Goal: Task Accomplishment & Management: Complete application form

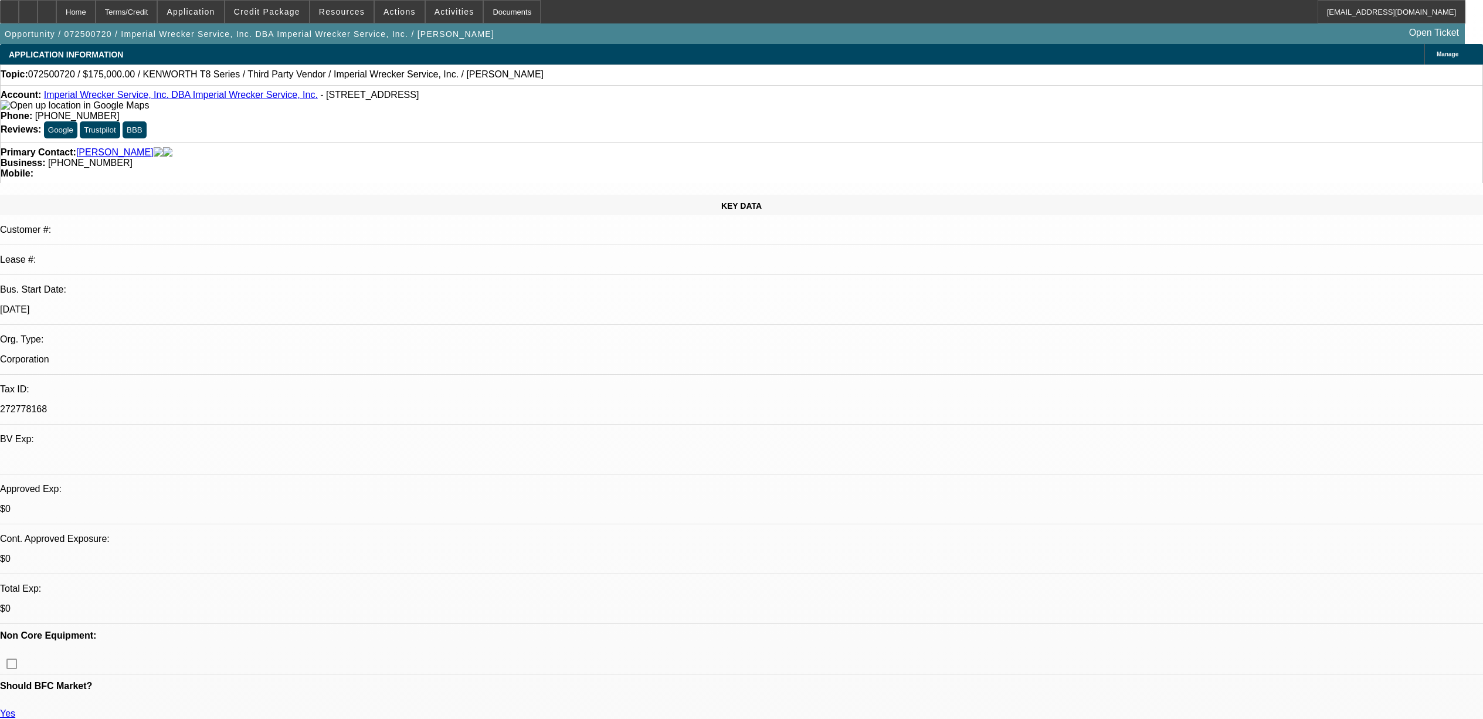
select select "0"
select select "6"
select select "0"
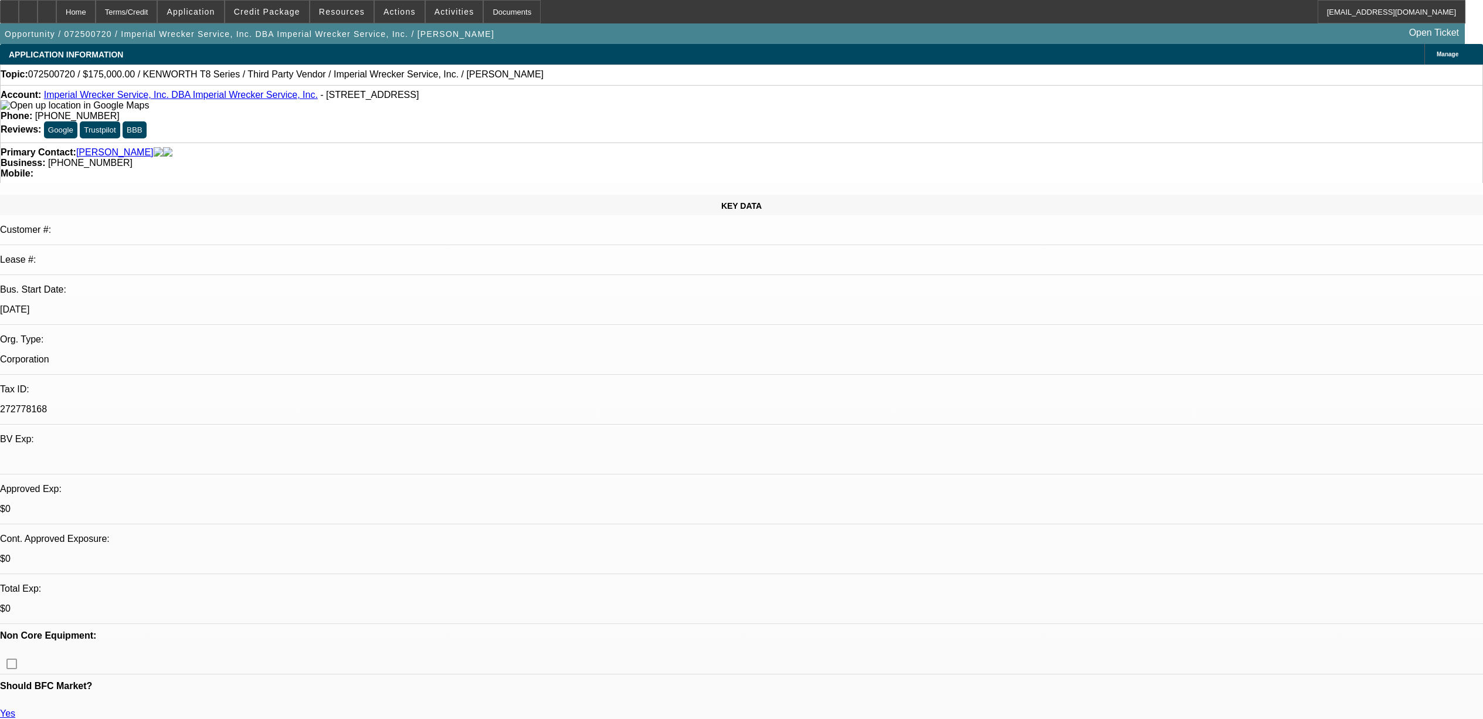
select select "0"
select select "2"
select select "0"
select select "6"
select select "0"
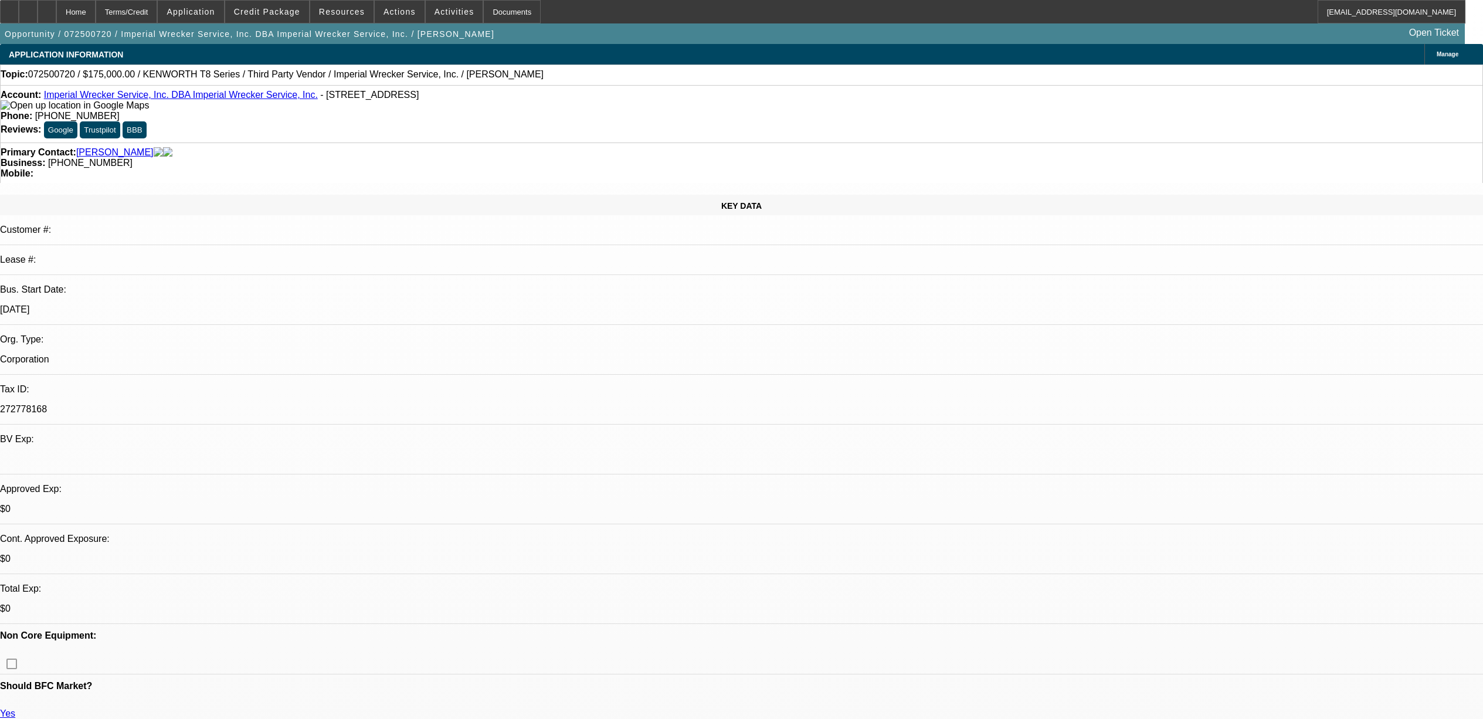
select select "0"
select select "2"
select select "0"
select select "6"
select select "0"
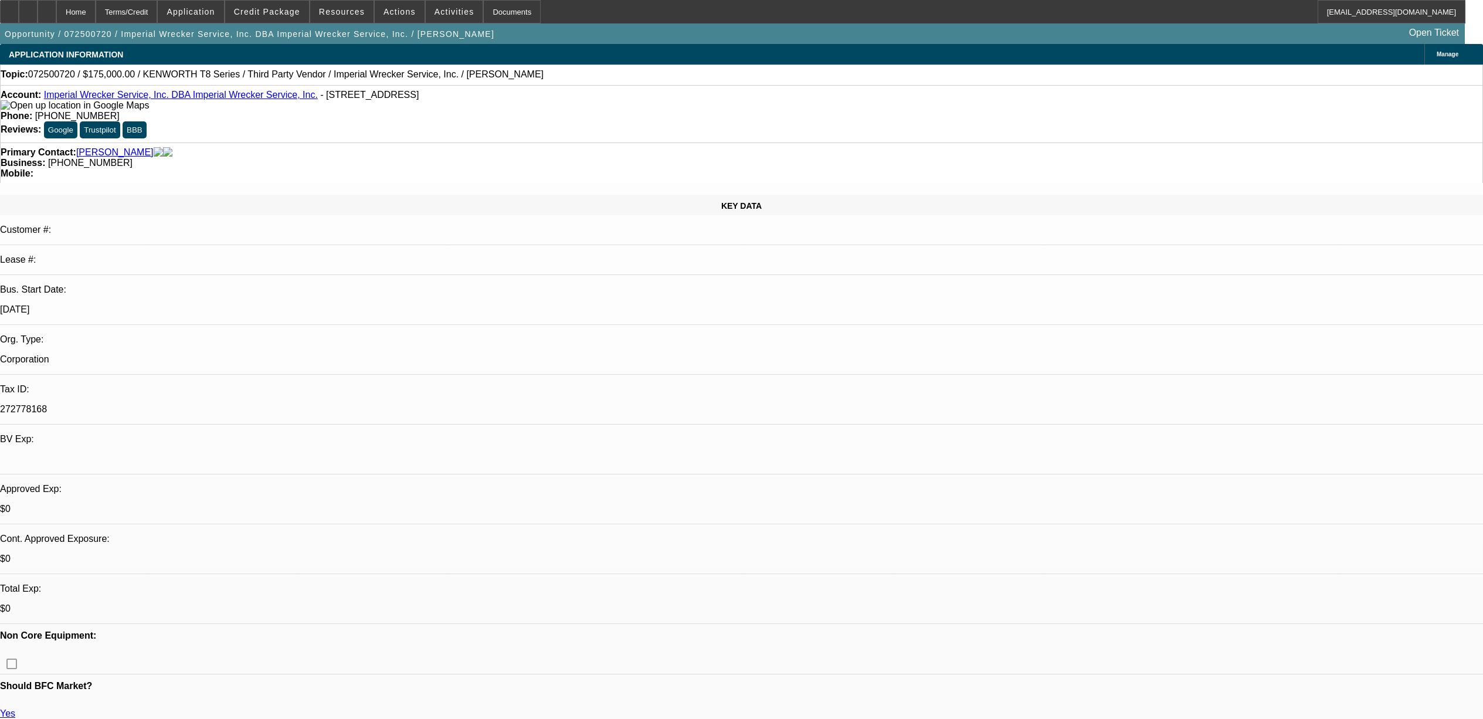
select select "0"
select select "2"
select select "0"
select select "6"
